Goal: Task Accomplishment & Management: Complete application form

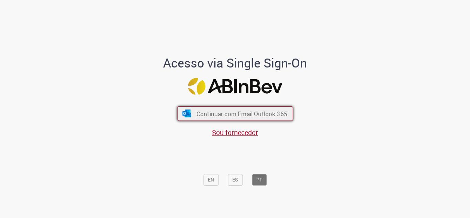
click at [256, 116] on span "Continuar com Email Outlook 365" at bounding box center [241, 113] width 91 height 8
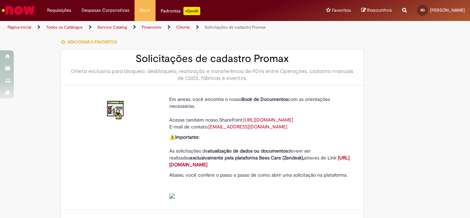
type input "**********"
type input "***"
type input "**********"
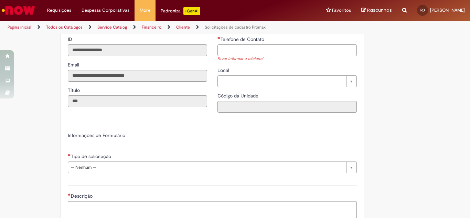
scroll to position [172, 0]
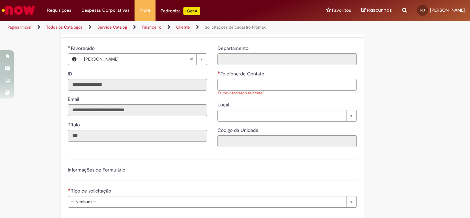
click at [257, 90] on input "Telefone de Contato" at bounding box center [286, 85] width 139 height 12
click at [232, 129] on div "**********" at bounding box center [287, 99] width 150 height 108
type input "**********"
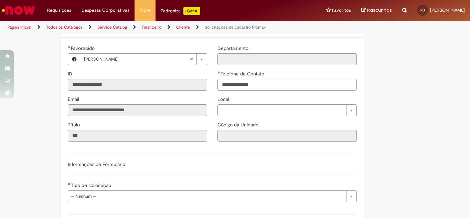
click at [235, 125] on div "**********" at bounding box center [287, 96] width 150 height 102
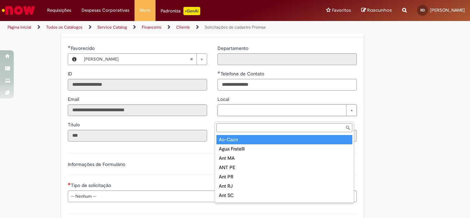
click at [240, 125] on input "Local" at bounding box center [284, 127] width 136 height 9
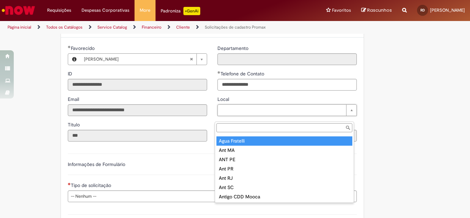
scroll to position [0, 0]
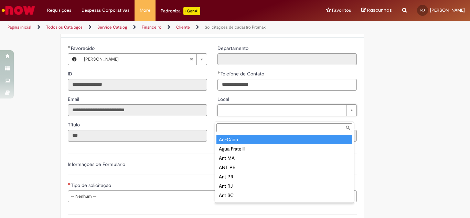
click at [245, 128] on input "Local" at bounding box center [284, 127] width 136 height 9
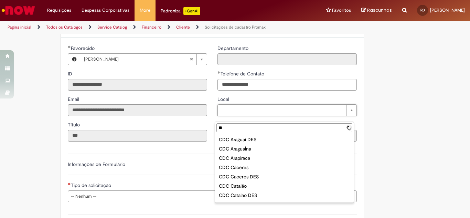
type input "*"
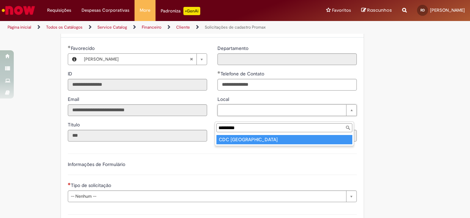
type input "*********"
type input "**********"
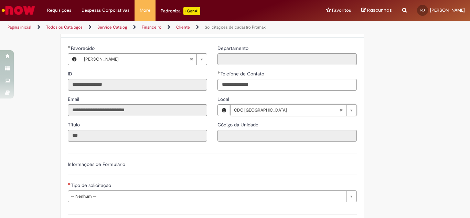
type input "****"
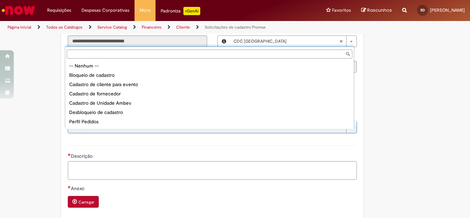
click at [93, 52] on input "Tipo de solicitação" at bounding box center [209, 54] width 285 height 9
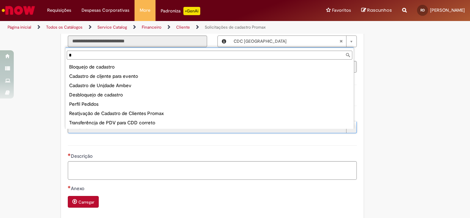
drag, startPoint x: 90, startPoint y: 55, endPoint x: 62, endPoint y: 52, distance: 28.1
click at [62, 52] on body "Pular para o conteúdo da página Requisições Exibir Todas as Solicitações Requis…" at bounding box center [235, 109] width 470 height 218
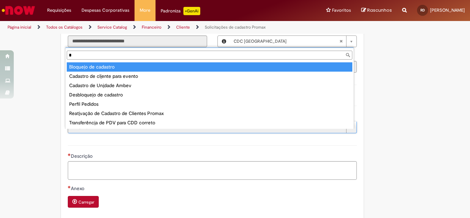
type input "*"
type input "**********"
select select "**********"
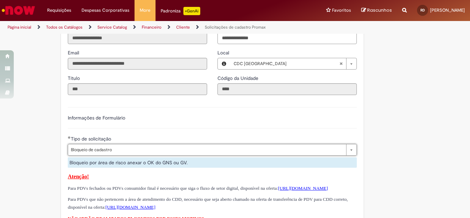
scroll to position [206, 0]
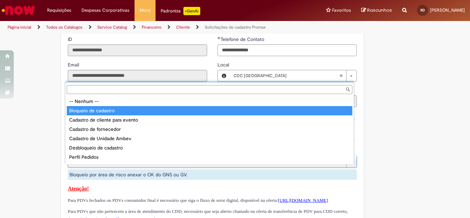
drag, startPoint x: 128, startPoint y: 169, endPoint x: 96, endPoint y: 168, distance: 32.0
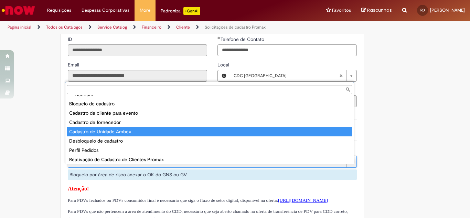
scroll to position [27, 0]
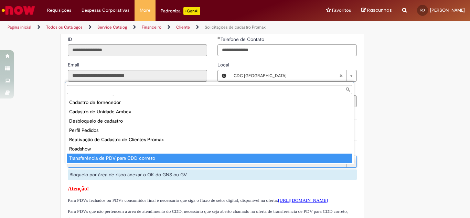
type input "**********"
select select "**********"
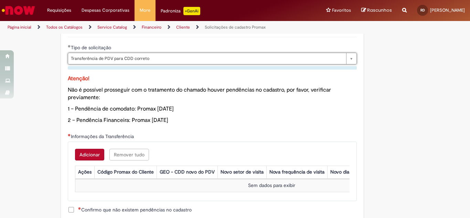
scroll to position [344, 0]
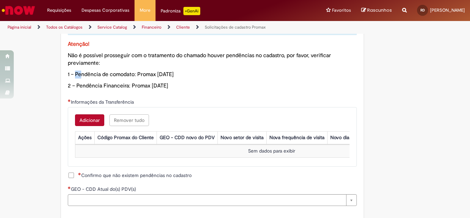
drag, startPoint x: 72, startPoint y: 82, endPoint x: 199, endPoint y: 78, distance: 126.6
click at [143, 78] on span "1 – Pendência de comodato: Promax 02.02.11" at bounding box center [121, 74] width 106 height 7
click at [227, 77] on p "Atenção! Não é possível prosseguir com o tratamento do chamado houver pendência…" at bounding box center [212, 65] width 289 height 50
drag, startPoint x: 145, startPoint y: 91, endPoint x: 184, endPoint y: 92, distance: 38.5
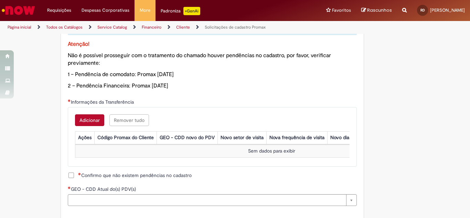
click at [177, 90] on p "2 – Pendência Financeira: Promax 12.06.01" at bounding box center [212, 86] width 289 height 8
click at [213, 90] on p "2 – Pendência Financeira: Promax 12.06.01" at bounding box center [212, 86] width 289 height 8
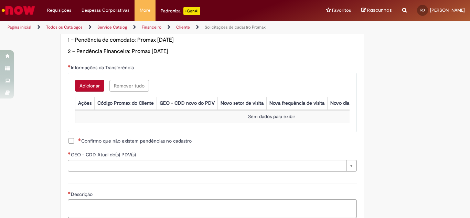
scroll to position [413, 0]
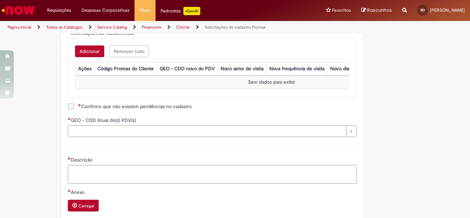
click at [78, 110] on span "Confirmo que não existem pendências no cadastro" at bounding box center [134, 106] width 113 height 7
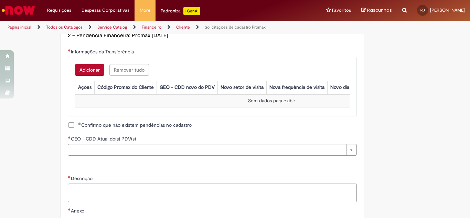
scroll to position [378, 0]
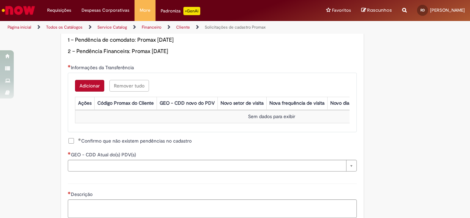
click at [94, 91] on button "Adicionar" at bounding box center [89, 86] width 29 height 12
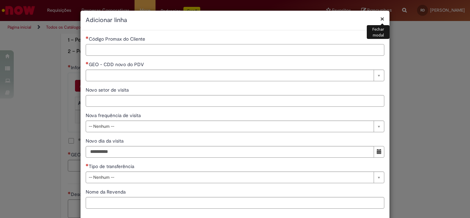
click at [143, 47] on input "Código Promax do Cliente" at bounding box center [235, 50] width 298 height 12
click at [141, 52] on input "Código Promax do Cliente" at bounding box center [235, 50] width 298 height 12
click at [113, 51] on input "Código Promax do Cliente" at bounding box center [235, 50] width 298 height 12
click at [98, 50] on input "Código Promax do Cliente" at bounding box center [235, 50] width 298 height 12
click at [375, 20] on h2 "Adicionar linha" at bounding box center [235, 20] width 298 height 9
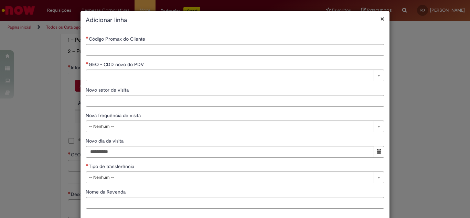
click at [380, 20] on button "×" at bounding box center [382, 18] width 4 height 7
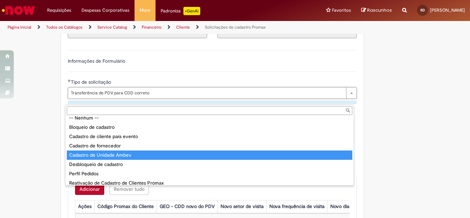
scroll to position [0, 0]
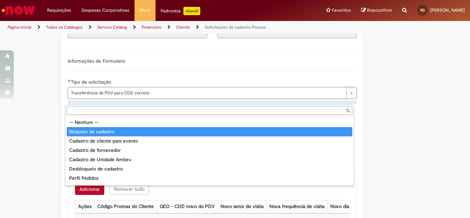
type input "**********"
select select "**********"
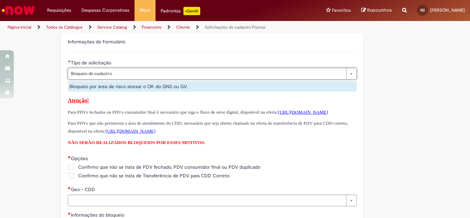
scroll to position [309, 0]
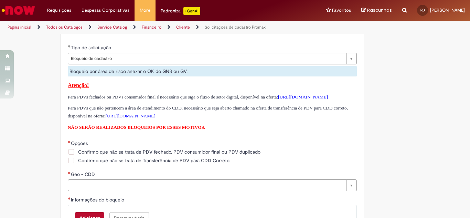
click at [278, 99] on link "https://ambev.service-now.com/ambevnow?id=sc_cat_item&table=sc_cat_item&sys_id=…" at bounding box center [303, 96] width 50 height 5
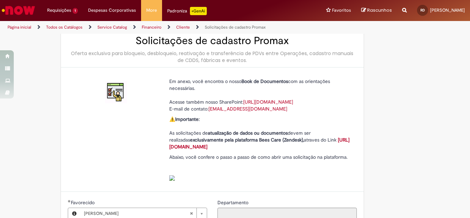
scroll to position [0, 0]
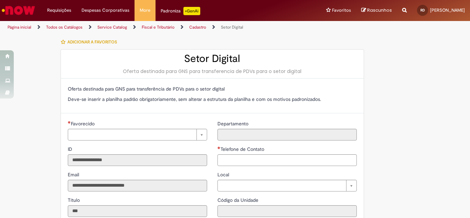
type input "**********"
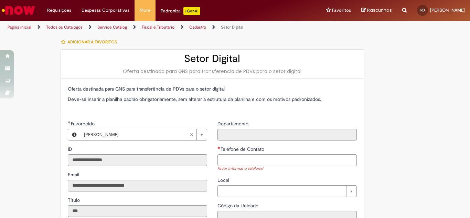
scroll to position [34, 0]
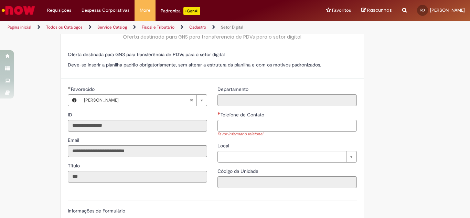
click at [229, 128] on input "Telefone de Contato" at bounding box center [286, 126] width 139 height 12
type input "**********"
click at [247, 92] on span "Departamento" at bounding box center [233, 89] width 32 height 6
click at [247, 94] on input "Departamento" at bounding box center [286, 100] width 139 height 12
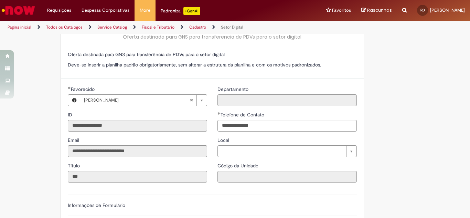
click at [241, 100] on input "Departamento" at bounding box center [286, 100] width 139 height 12
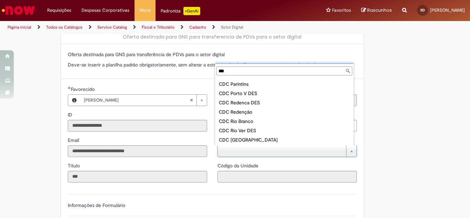
scroll to position [143, 0]
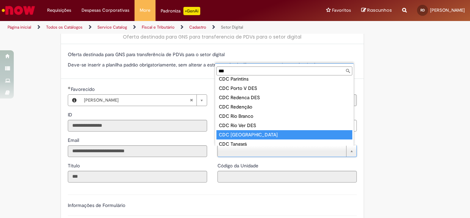
type input "***"
type input "**********"
type input "****"
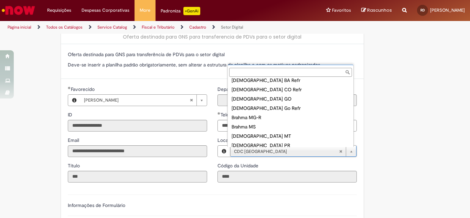
type input "**********"
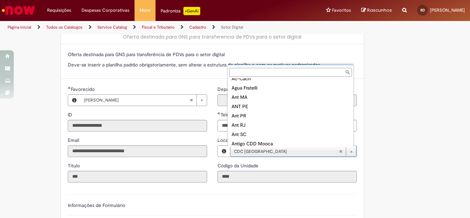
scroll to position [0, 0]
click at [250, 75] on input "Local" at bounding box center [290, 72] width 123 height 9
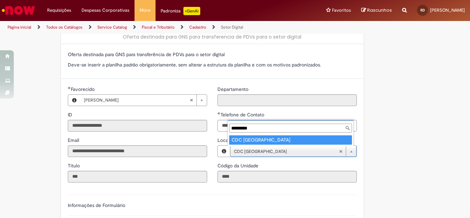
type input "*********"
type input "**********"
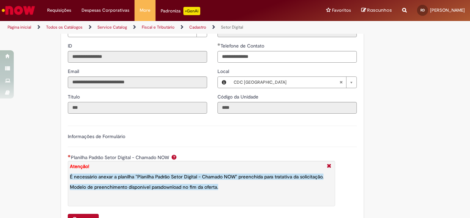
click at [94, 107] on input "***" at bounding box center [137, 108] width 139 height 12
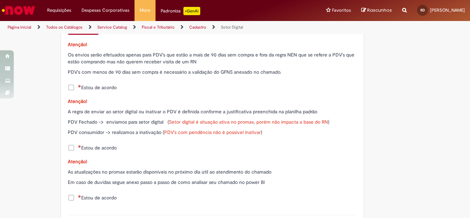
scroll to position [309, 0]
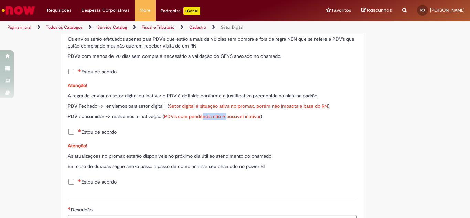
drag, startPoint x: 204, startPoint y: 116, endPoint x: 241, endPoint y: 113, distance: 36.9
click at [239, 113] on span "PDV's com pendência não é possivel inativar" at bounding box center [212, 116] width 97 height 6
click at [263, 120] on div "Atenção! A regra de enviar ao setor digital ou inativar o PDV é definida confor…" at bounding box center [212, 102] width 289 height 41
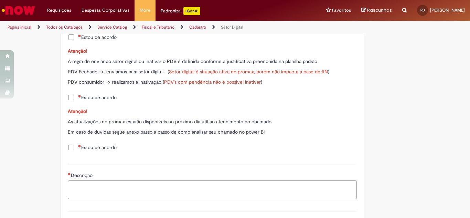
click at [71, 100] on label "Estou de acordo" at bounding box center [92, 97] width 49 height 7
click at [115, 112] on p "Atenção!" at bounding box center [212, 111] width 289 height 7
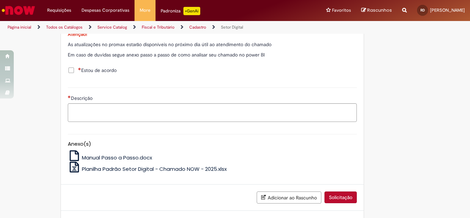
scroll to position [447, 0]
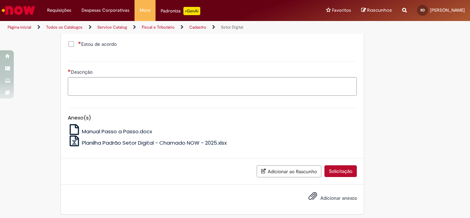
click at [78, 44] on span "Estou de acordo" at bounding box center [97, 44] width 39 height 7
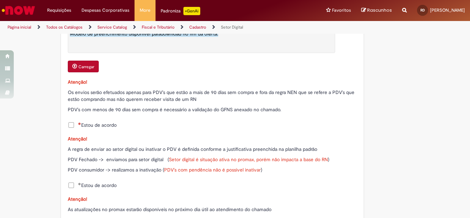
scroll to position [241, 0]
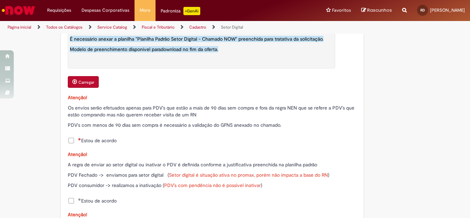
click at [78, 139] on span "Estou de acordo" at bounding box center [97, 140] width 39 height 7
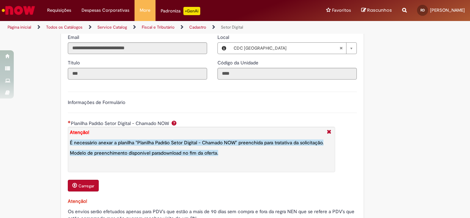
scroll to position [138, 0]
drag, startPoint x: 115, startPoint y: 155, endPoint x: 199, endPoint y: 156, distance: 84.2
click at [184, 155] on span "Modelo de preenchimento disponível para download no fim da oferta." at bounding box center [144, 152] width 148 height 6
click at [181, 177] on div "Planilha Padrão Setor Digital - Chamado NOW Atenção! É necessário anexar a plan…" at bounding box center [212, 155] width 289 height 73
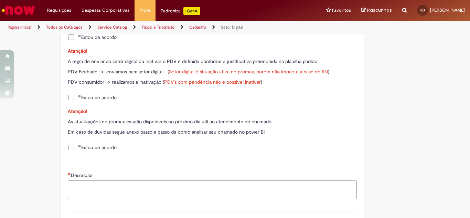
scroll to position [413, 0]
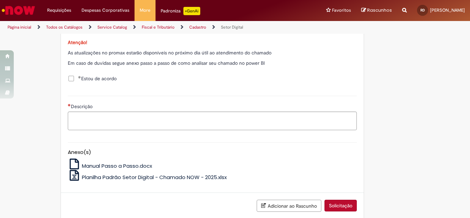
click at [117, 165] on span "Manual Passo a Passo.docx" at bounding box center [117, 165] width 70 height 7
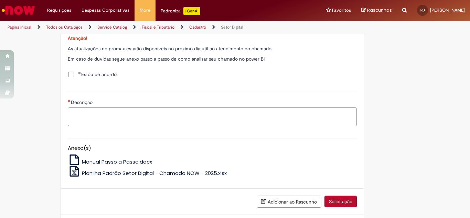
scroll to position [447, 0]
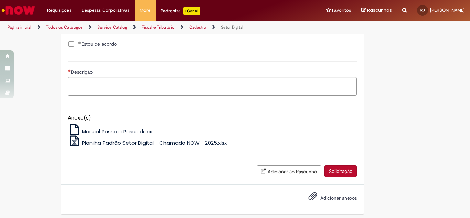
click at [131, 144] on span "Planilha Padrão Setor Digital - Chamado NOW - 2025.xlsx" at bounding box center [154, 142] width 145 height 7
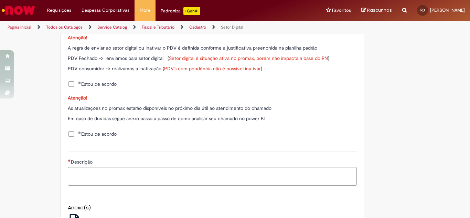
scroll to position [378, 0]
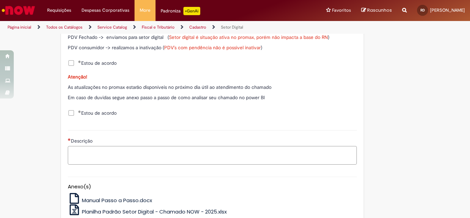
click at [104, 157] on textarea "Descrição" at bounding box center [212, 155] width 289 height 19
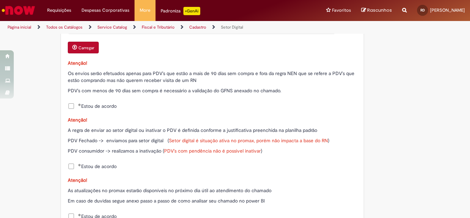
scroll to position [210, 0]
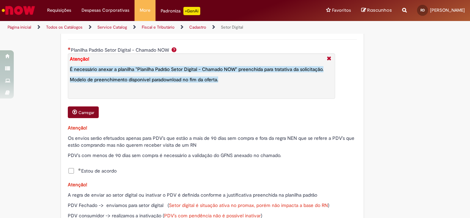
type textarea "**********"
click at [86, 115] on small "Carregar" at bounding box center [86, 113] width 16 height 6
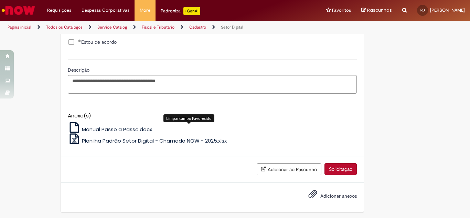
scroll to position [458, 0]
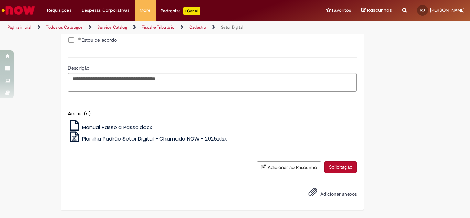
click at [338, 169] on button "Solicitação" at bounding box center [340, 167] width 32 height 12
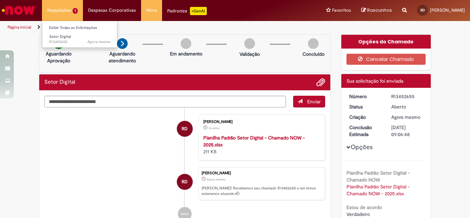
click at [59, 12] on li "Requisições 1 Exibir Todas as Solicitações Setor Digital Agora mesmo Agora mesm…" at bounding box center [62, 10] width 41 height 21
click at [61, 28] on link "Exibir Todas as Solicitações" at bounding box center [80, 28] width 76 height 8
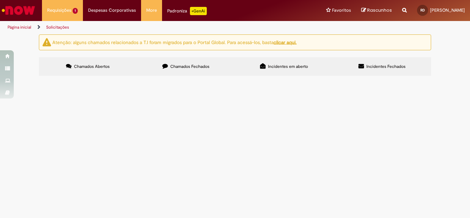
click at [176, 63] on label "Chamados Fechados" at bounding box center [186, 66] width 98 height 19
click at [0, 0] on td "Bom dia! Solicito a troca para a revenda com UNB 987280." at bounding box center [0, 0] width 0 height 0
click at [0, 0] on span "Bom dia! Solicito a troca para a revenda com UNB 987280." at bounding box center [0, 0] width 0 height 0
click at [0, 0] on span "25/08/2025 16:00:05" at bounding box center [0, 0] width 0 height 0
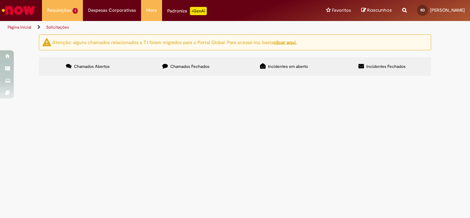
click at [0, 0] on span "R13422388" at bounding box center [0, 0] width 0 height 0
click at [0, 0] on span "Solicitações de cadastro Promax" at bounding box center [0, 0] width 0 height 0
click at [0, 0] on span "Bom dia! Solicito a troca para a revenda com UNB 987280." at bounding box center [0, 0] width 0 height 0
click at [0, 0] on td "Solucionado" at bounding box center [0, 0] width 0 height 0
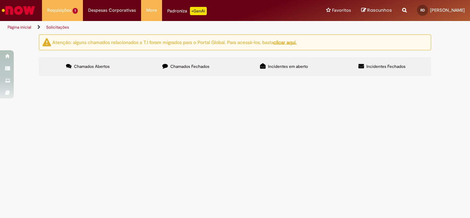
drag, startPoint x: 299, startPoint y: 126, endPoint x: 295, endPoint y: 126, distance: 3.8
click at [0, 0] on span at bounding box center [0, 0] width 0 height 0
click at [0, 0] on span "Solucionado" at bounding box center [0, 0] width 0 height 0
click at [0, 0] on td at bounding box center [0, 0] width 0 height 0
click at [0, 0] on span "25/08/2025 16:00:05" at bounding box center [0, 0] width 0 height 0
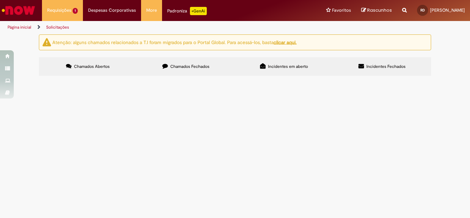
click at [0, 0] on span "25/08/2025 16:00:05" at bounding box center [0, 0] width 0 height 0
click at [0, 0] on td at bounding box center [0, 0] width 0 height 0
click at [0, 0] on span "Solucionado" at bounding box center [0, 0] width 0 height 0
click at [0, 0] on td at bounding box center [0, 0] width 0 height 0
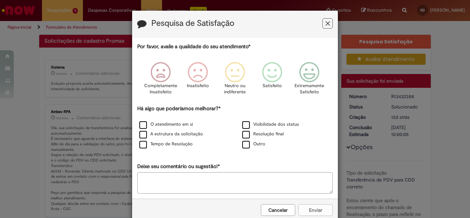
click at [328, 22] on button "Feedback" at bounding box center [327, 23] width 10 height 10
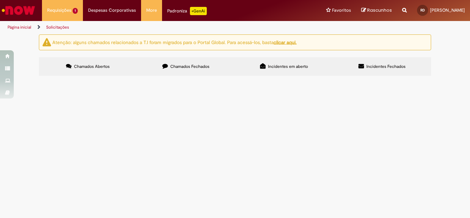
click at [170, 69] on label "Chamados Fechados" at bounding box center [186, 66] width 98 height 19
click at [294, 65] on span "Incidentes em aberto" at bounding box center [288, 67] width 40 height 6
click at [358, 65] on label "Incidentes Fechados" at bounding box center [382, 66] width 98 height 19
click at [181, 64] on span "Chamados Fechados" at bounding box center [189, 67] width 39 height 6
click at [0, 0] on td "Boa tarde! O CDD não existe mais. O cnpj já tem outro cadastro na revenda. Prec…" at bounding box center [0, 0] width 0 height 0
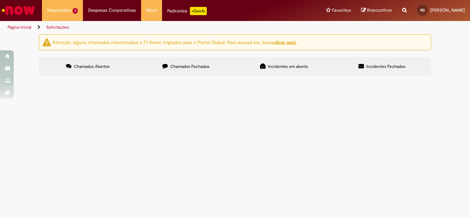
click at [0, 0] on span "Boa tarde! O CDD não existe mais. O cnpj já tem outro cadastro na revenda. Prec…" at bounding box center [0, 0] width 0 height 0
click at [0, 0] on span "Solucionado" at bounding box center [0, 0] width 0 height 0
click at [0, 0] on span "Boa tarde! O CDD não existe mais. O cnpj já tem outro cadastro na revenda. Prec…" at bounding box center [0, 0] width 0 height 0
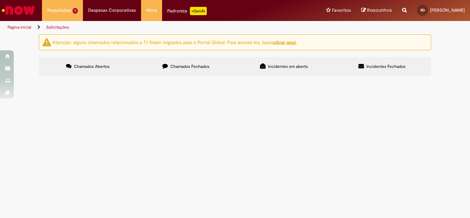
click at [0, 0] on span "Boa tarde! O CDD não existe mais. O cnpj já tem outro cadastro na revenda. Prec…" at bounding box center [0, 0] width 0 height 0
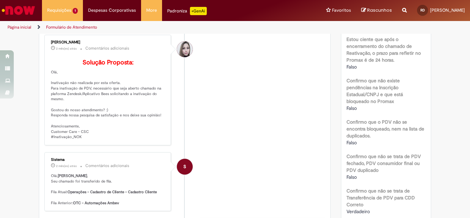
scroll to position [143, 0]
drag, startPoint x: 108, startPoint y: 105, endPoint x: 133, endPoint y: 107, distance: 25.8
click at [120, 106] on p "Solução Proposta: Olá, Inativação não realizada por esta oferta. Para inativaçã…" at bounding box center [108, 99] width 115 height 80
click at [86, 108] on p "Solução Proposta: Olá, Inativação não realizada por esta oferta. Para inativaçã…" at bounding box center [108, 99] width 115 height 80
drag, startPoint x: 63, startPoint y: 106, endPoint x: 94, endPoint y: 106, distance: 31.3
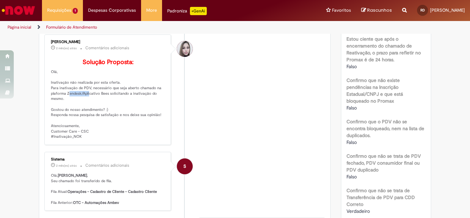
click at [87, 106] on p "Solução Proposta: Olá, Inativação não realizada por esta oferta. Para inativaçã…" at bounding box center [108, 99] width 115 height 80
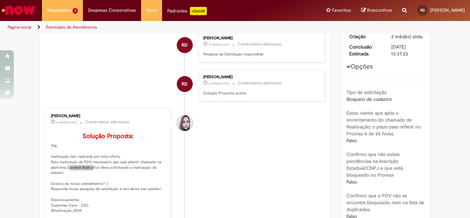
scroll to position [0, 0]
